Goal: Transaction & Acquisition: Purchase product/service

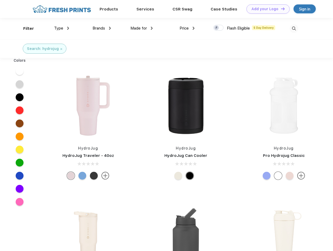
click at [266, 9] on link "Add your Logo Design Tool" at bounding box center [267, 8] width 43 height 9
click at [0, 0] on div "Design Tool" at bounding box center [0, 0] width 0 height 0
click at [280, 9] on link "Add your Logo Design Tool" at bounding box center [267, 8] width 43 height 9
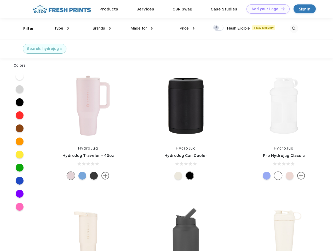
click at [25, 28] on div "Filter" at bounding box center [28, 29] width 11 height 6
click at [62, 28] on span "Type" at bounding box center [58, 28] width 9 height 5
click at [102, 28] on span "Brands" at bounding box center [99, 28] width 13 height 5
click at [142, 28] on span "Made for" at bounding box center [138, 28] width 16 height 5
click at [187, 28] on span "Price" at bounding box center [184, 28] width 9 height 5
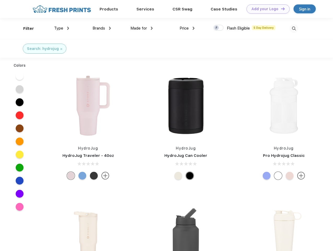
click at [218, 28] on div at bounding box center [218, 28] width 10 height 6
click at [217, 28] on input "checkbox" at bounding box center [214, 26] width 3 height 3
click at [294, 28] on img at bounding box center [294, 28] width 9 height 9
